Goal: Transaction & Acquisition: Purchase product/service

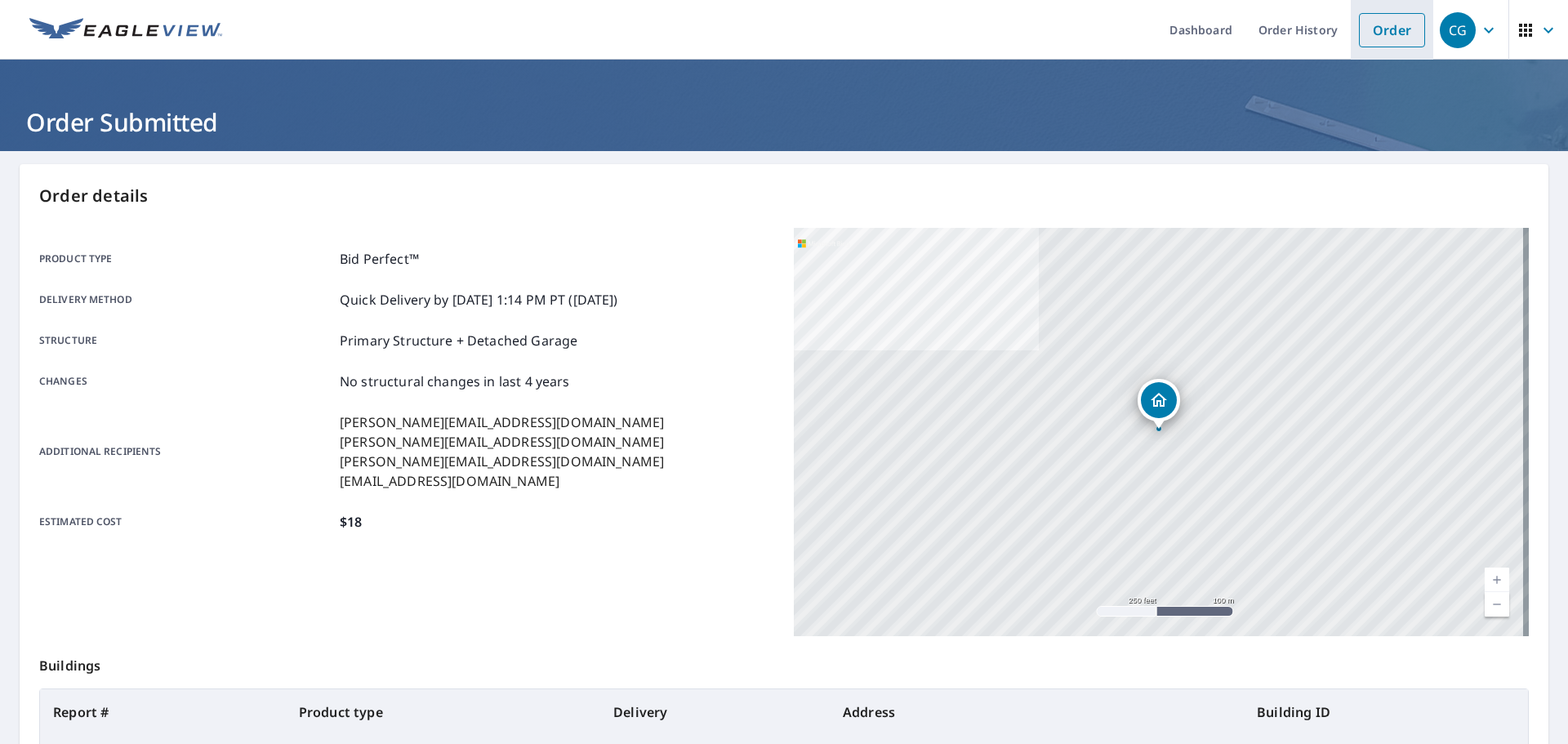
click at [1362, 24] on link "Order" at bounding box center [1393, 29] width 66 height 34
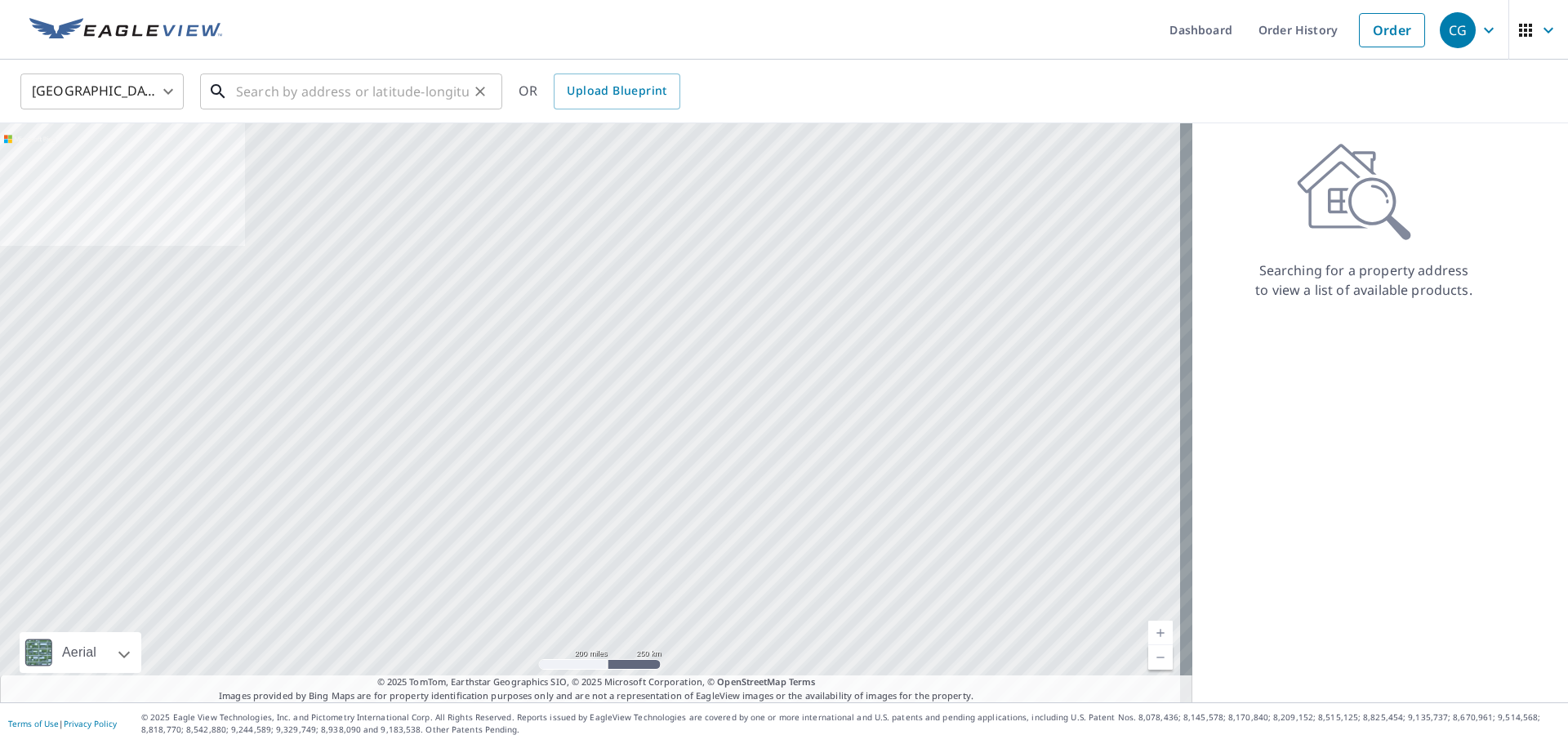
click at [383, 102] on input "text" at bounding box center [353, 91] width 232 height 46
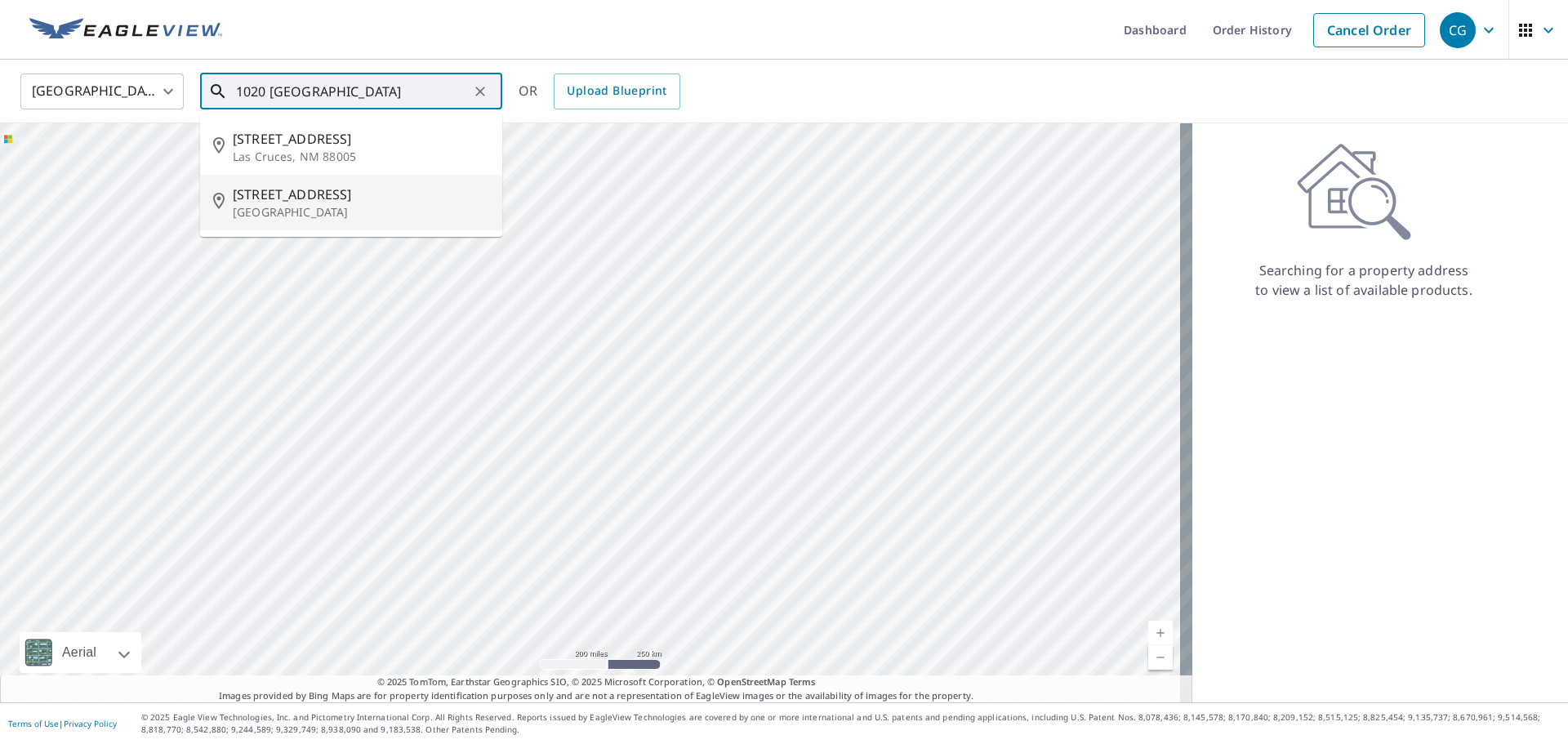
click at [362, 217] on p "[GEOGRAPHIC_DATA]" at bounding box center [360, 212] width 257 height 16
type input "[STREET_ADDRESS]"
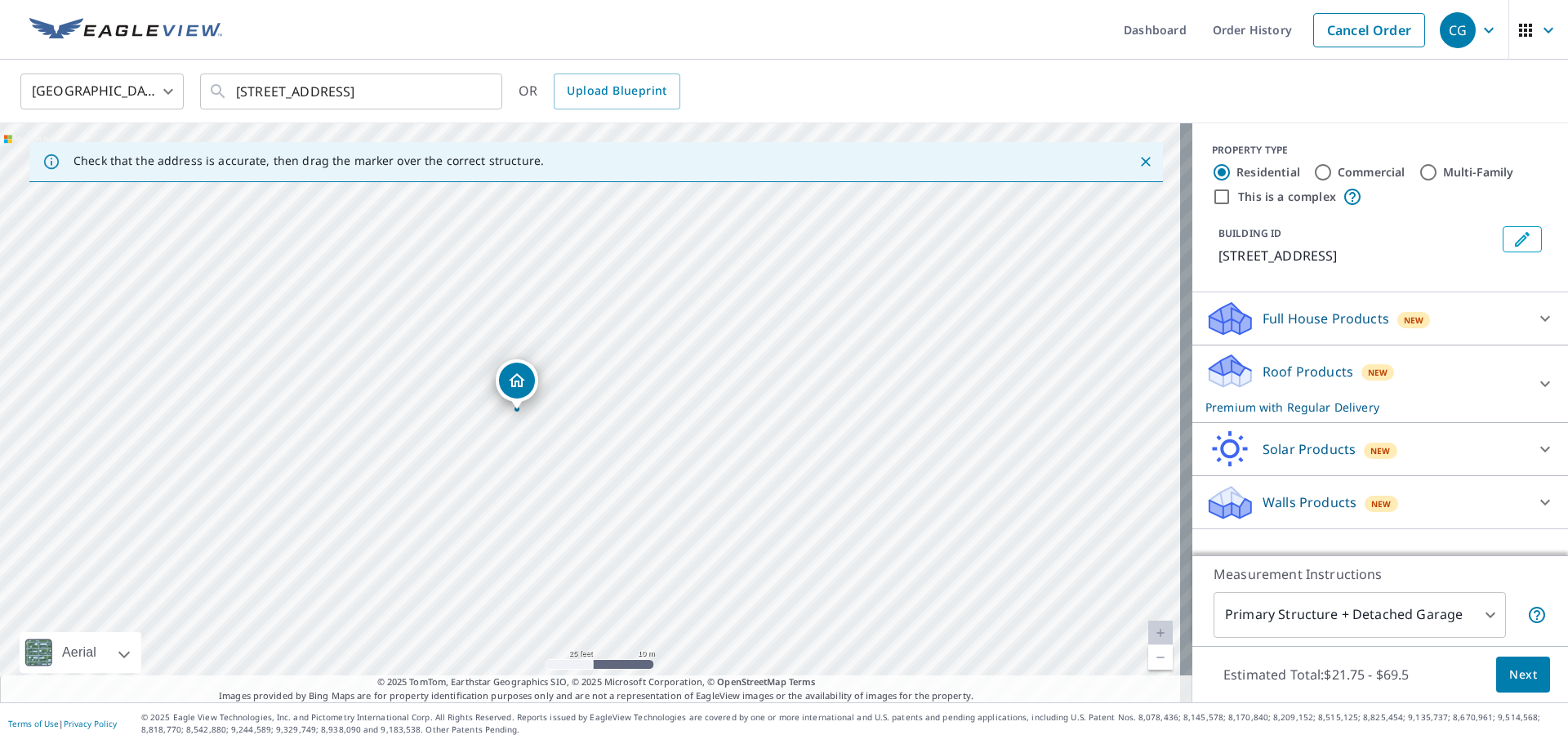
click at [1377, 374] on div "New" at bounding box center [1378, 372] width 34 height 16
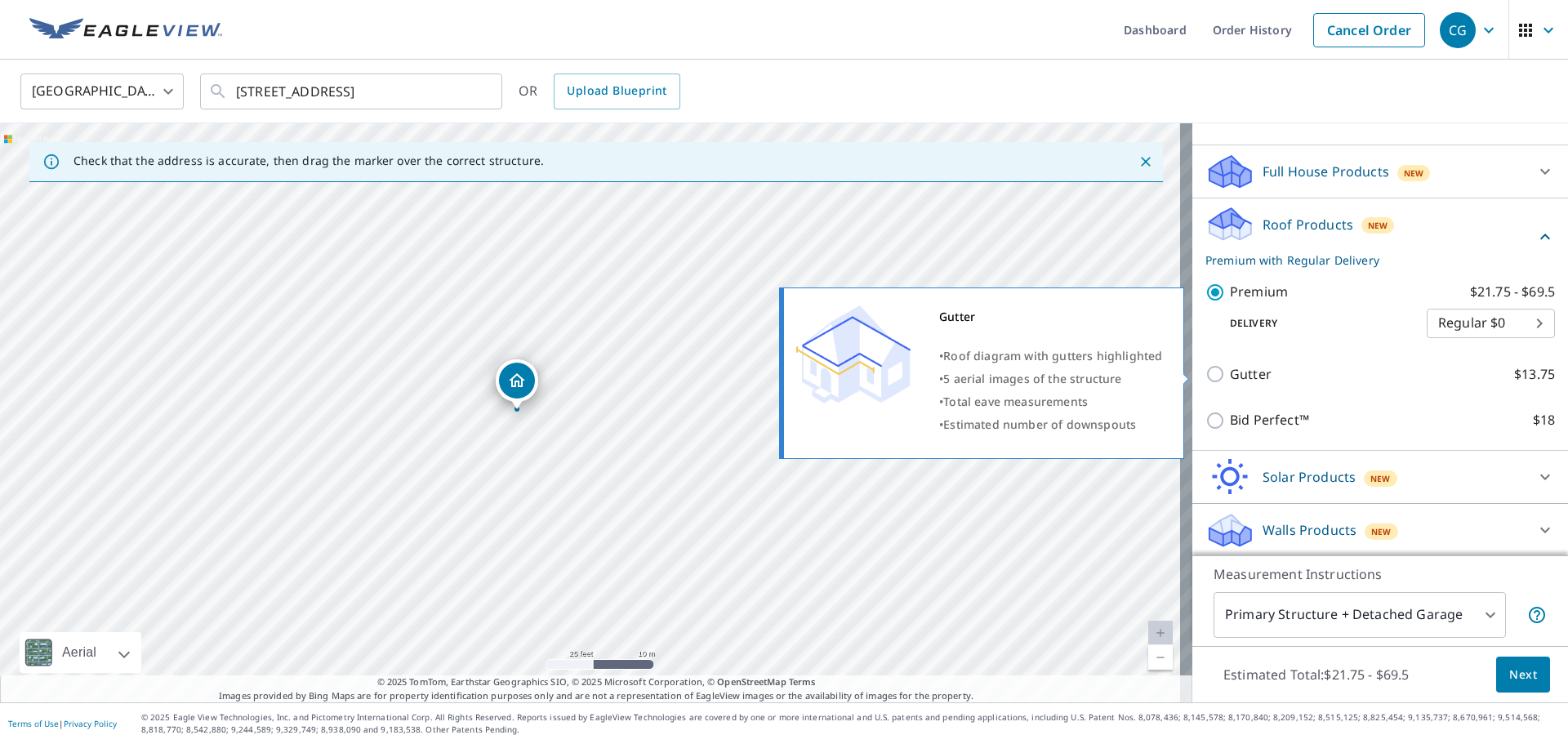
scroll to position [148, 0]
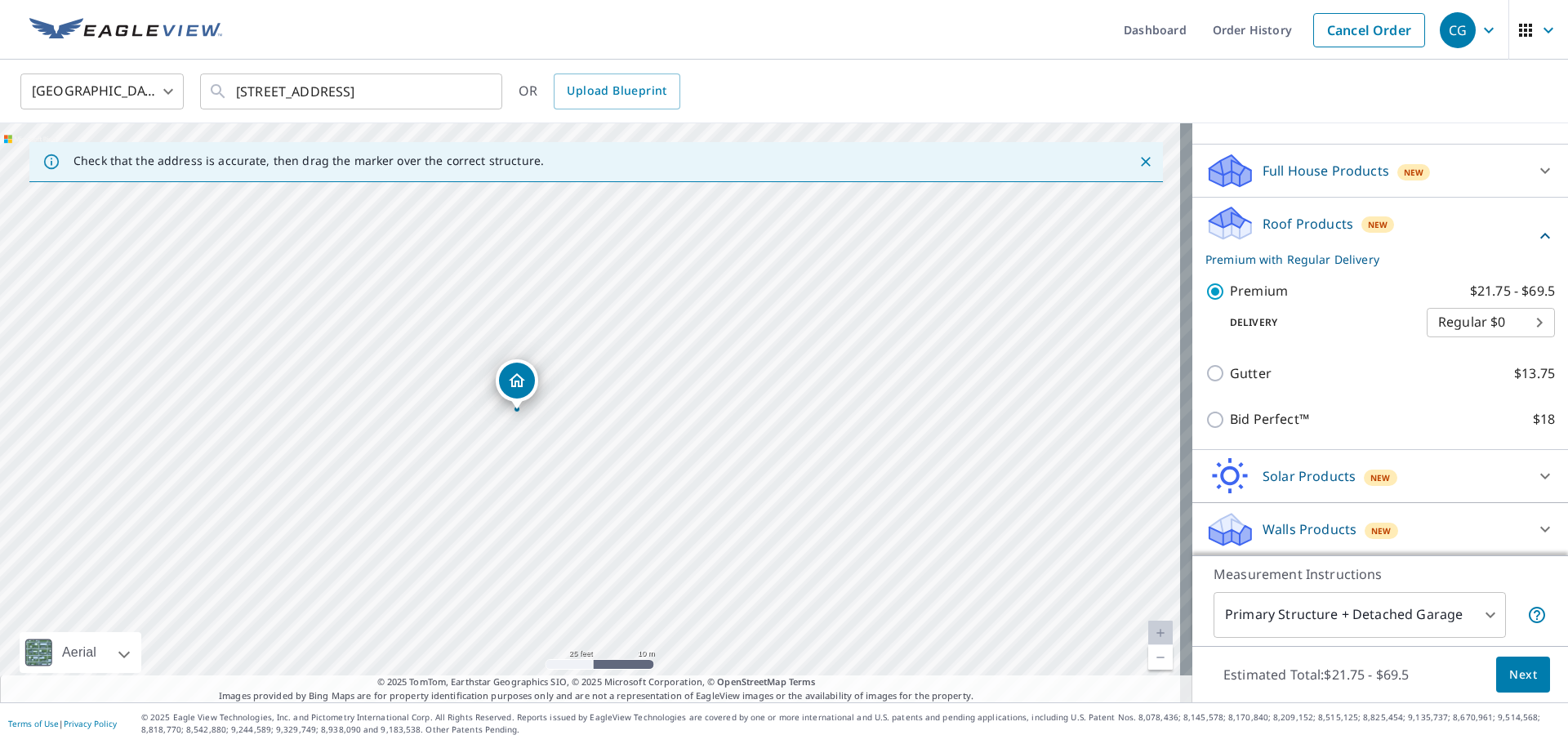
click at [1276, 416] on p "Bid Perfect™" at bounding box center [1270, 419] width 79 height 20
click at [1230, 416] on input "Bid Perfect™ $18" at bounding box center [1217, 419] width 24 height 19
checkbox input "true"
checkbox input "false"
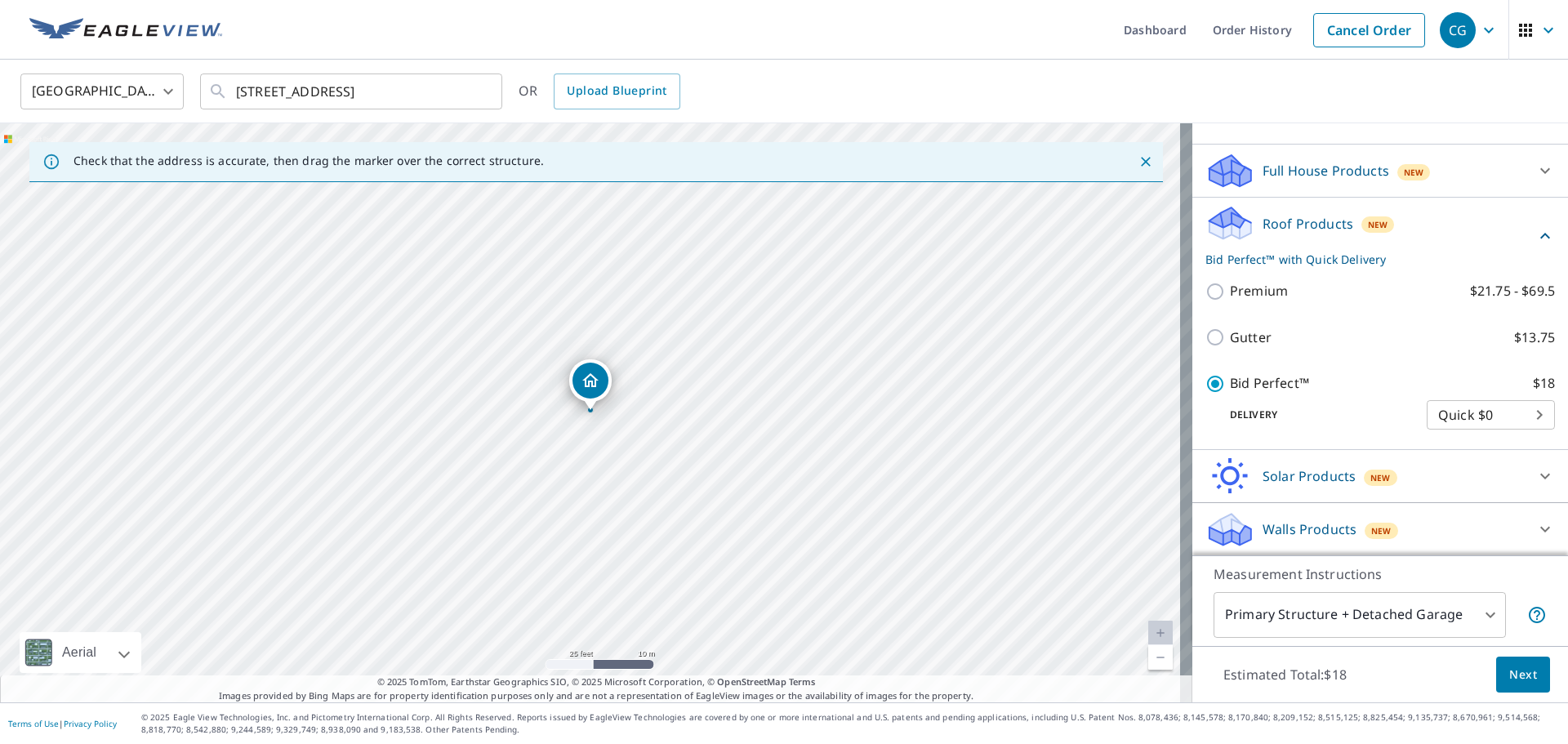
click at [1510, 669] on span "Next" at bounding box center [1523, 675] width 28 height 20
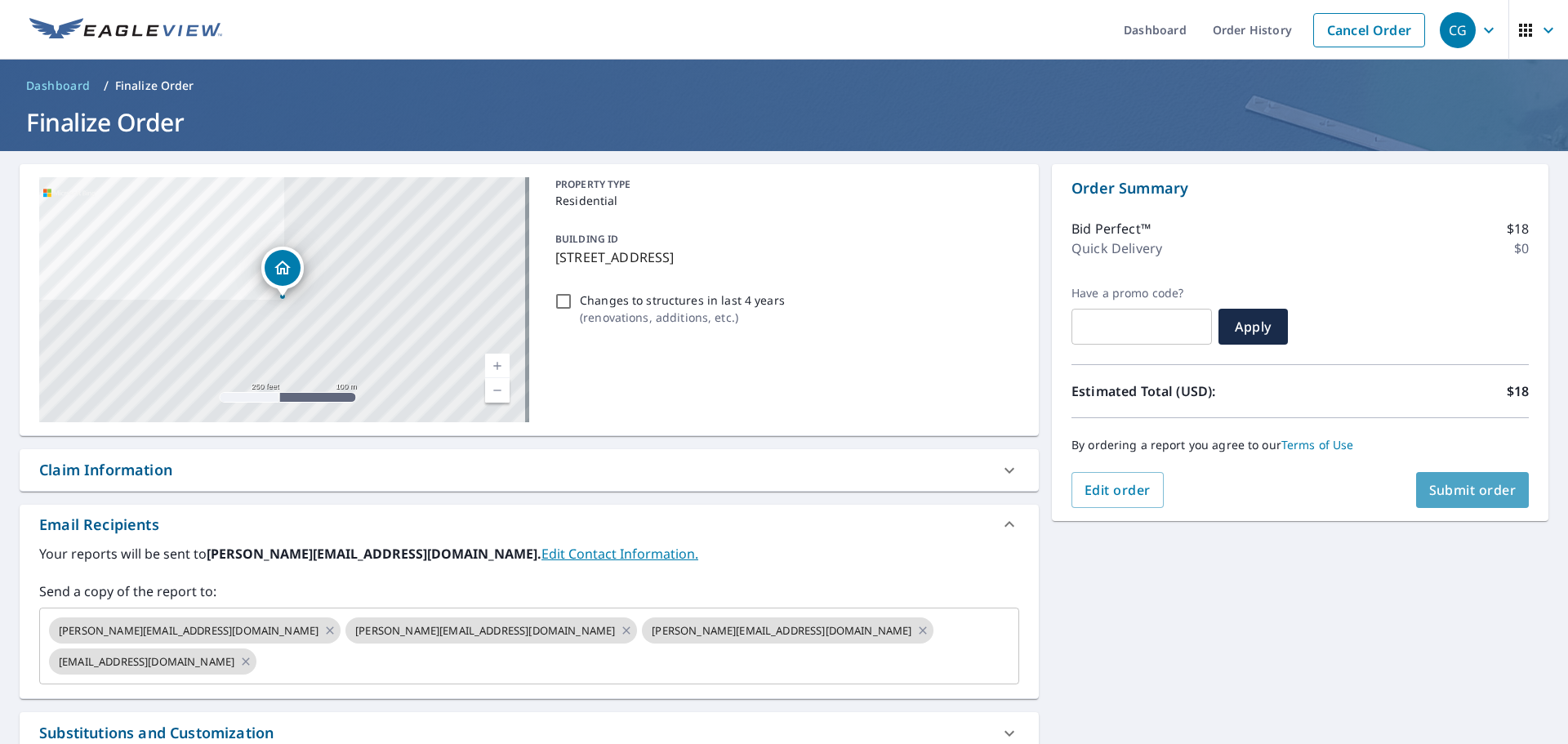
click at [1441, 481] on span "Submit order" at bounding box center [1473, 490] width 87 height 18
